Goal: Book appointment/travel/reservation

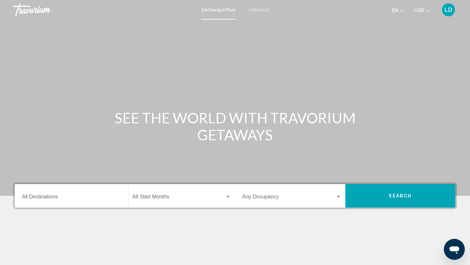
click at [261, 7] on span "Getaways" at bounding box center [258, 9] width 21 height 5
click at [68, 198] on input "Destination All Destinations" at bounding box center [71, 198] width 99 height 6
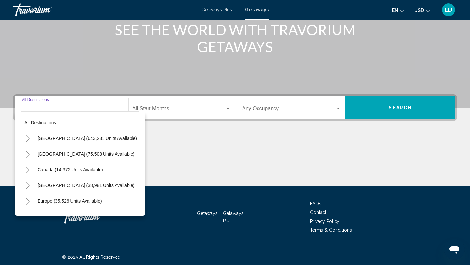
scroll to position [89, 0]
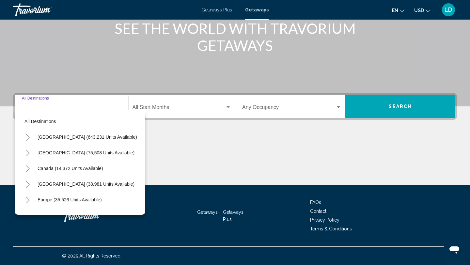
click at [26, 202] on icon "Toggle Europe (35,526 units available)" at bounding box center [27, 200] width 5 height 7
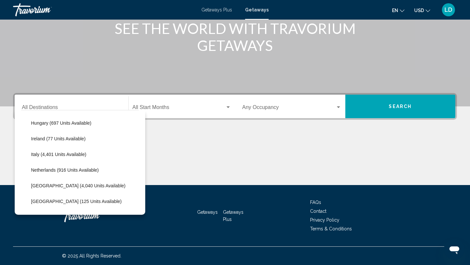
scroll to position [236, 0]
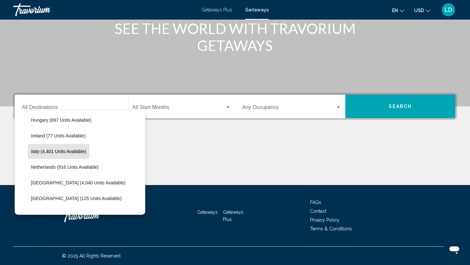
click at [45, 153] on span "Italy (4,401 units available)" at bounding box center [58, 151] width 55 height 5
type input "**********"
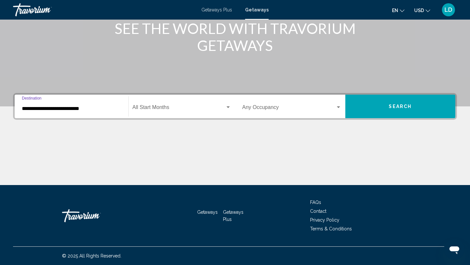
click at [147, 111] on span "Search widget" at bounding box center [178, 109] width 93 height 6
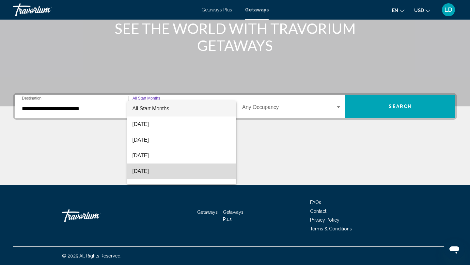
click at [153, 170] on span "[DATE]" at bounding box center [181, 171] width 99 height 16
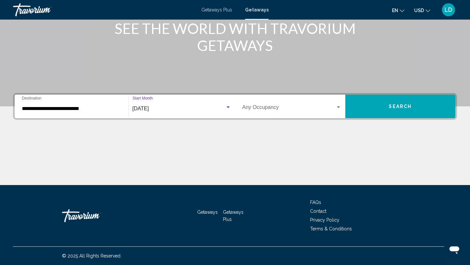
click at [378, 110] on button "Search" at bounding box center [400, 106] width 110 height 23
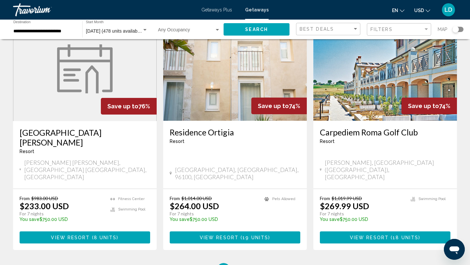
scroll to position [765, 0]
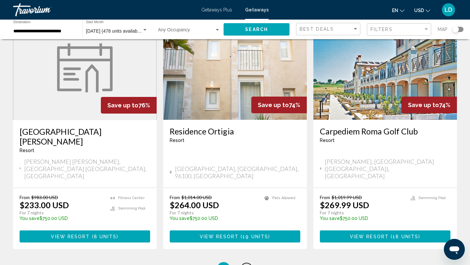
click at [244, 263] on link "page 2" at bounding box center [246, 268] width 11 height 11
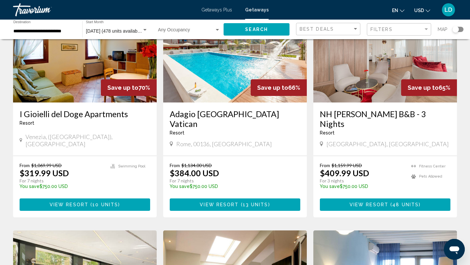
scroll to position [177, 0]
